Goal: Navigation & Orientation: Find specific page/section

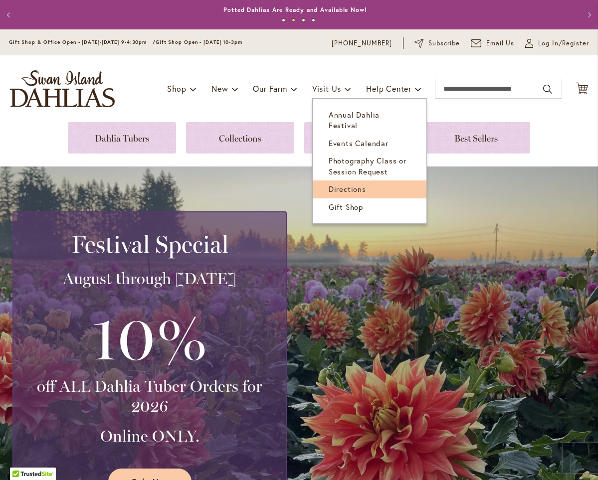
click at [336, 184] on span "Directions" at bounding box center [346, 189] width 37 height 10
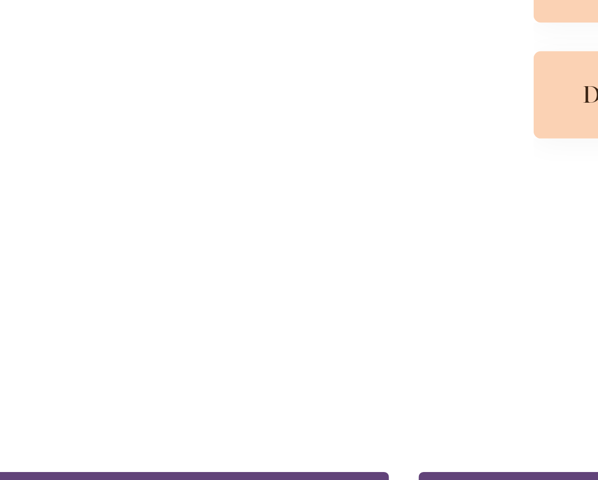
scroll to position [514, 0]
